Goal: Information Seeking & Learning: Learn about a topic

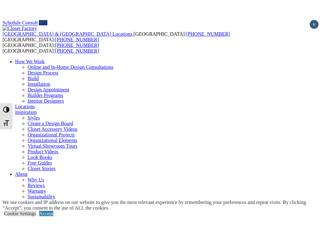
scroll to position [485, 0]
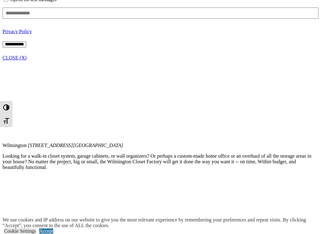
click at [53, 199] on link "Accept" at bounding box center [46, 231] width 14 height 5
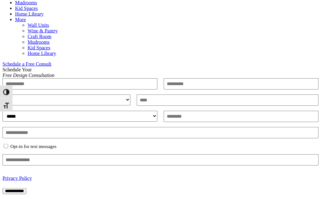
scroll to position [339, 0]
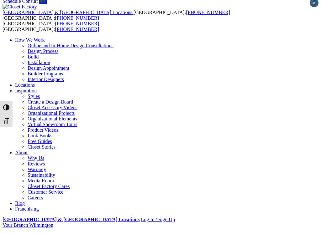
scroll to position [130, 0]
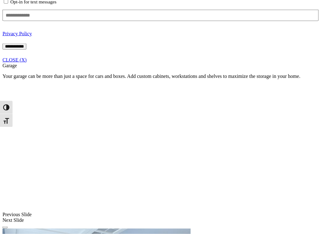
scroll to position [484, 0]
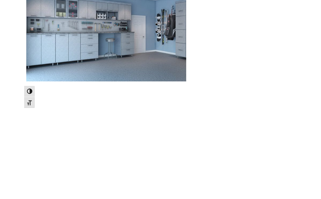
scroll to position [739, 0]
